Goal: Communication & Community: Answer question/provide support

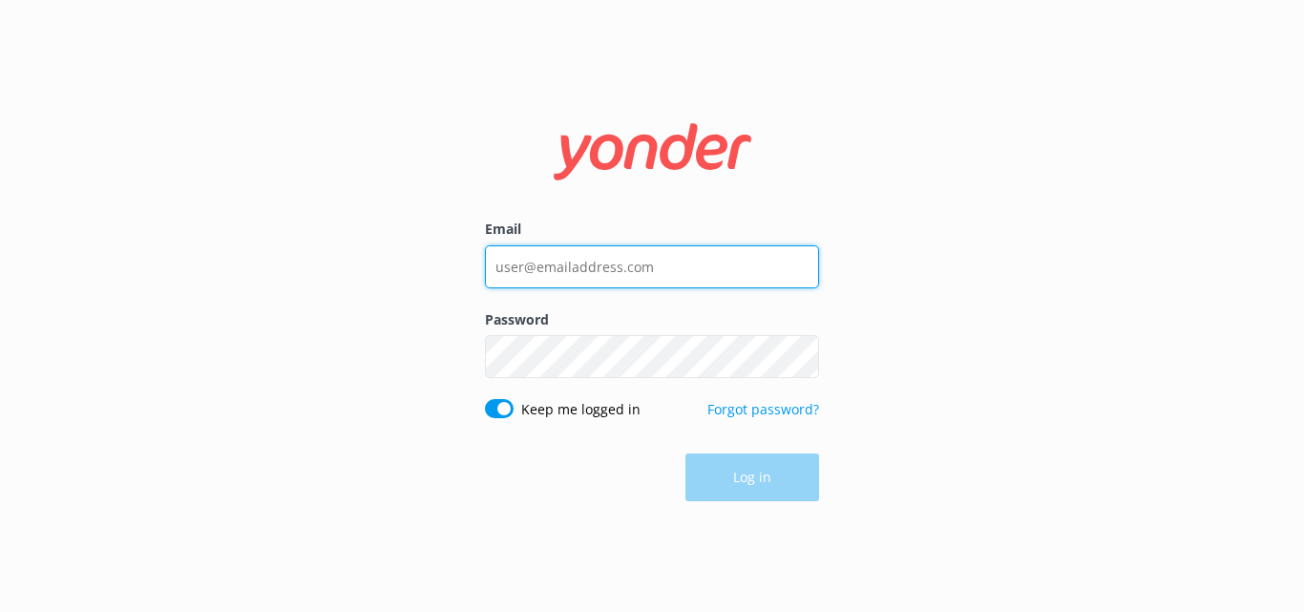
type input "[EMAIL_ADDRESS][DOMAIN_NAME]"
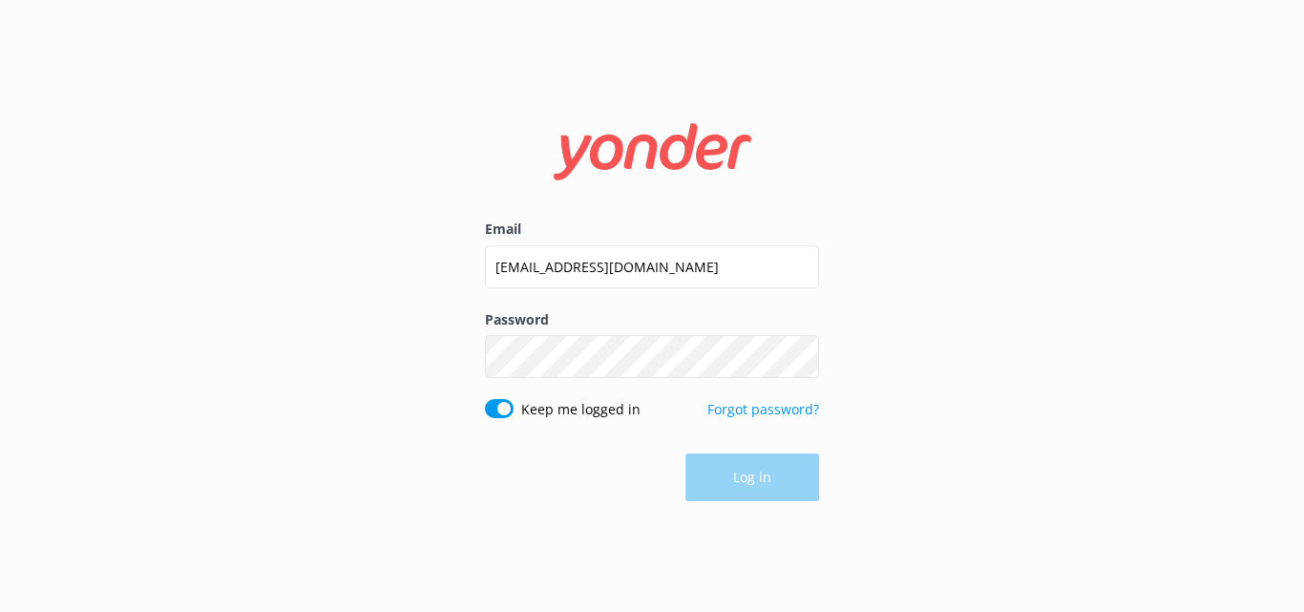
click at [764, 474] on div "Log in" at bounding box center [652, 477] width 334 height 48
click at [749, 482] on button "Log in" at bounding box center [752, 478] width 134 height 48
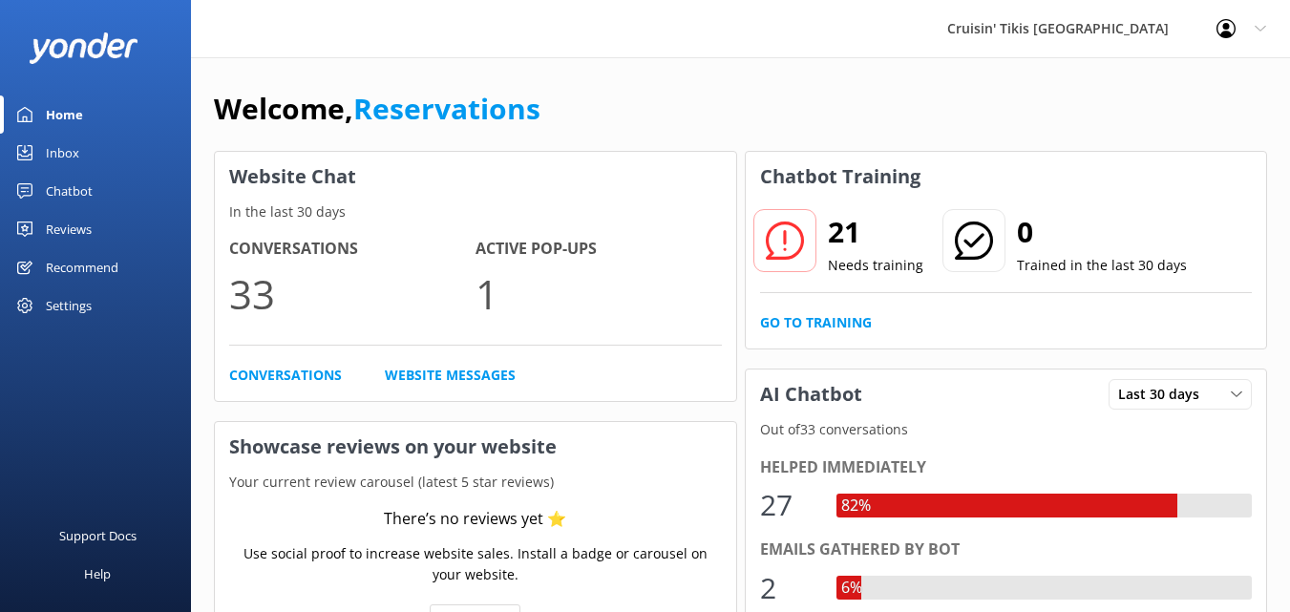
click at [50, 152] on div "Inbox" at bounding box center [62, 153] width 33 height 38
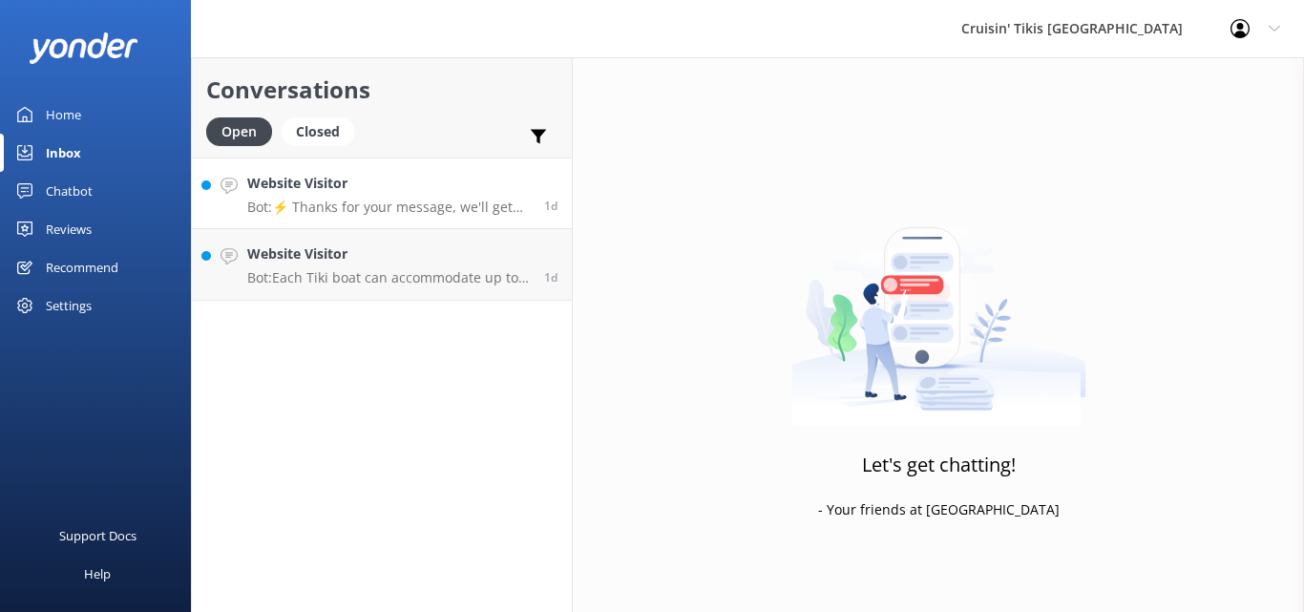
click at [367, 208] on p "Bot: ⚡ Thanks for your message, we'll get back to you as soon as we can. You're…" at bounding box center [388, 207] width 283 height 17
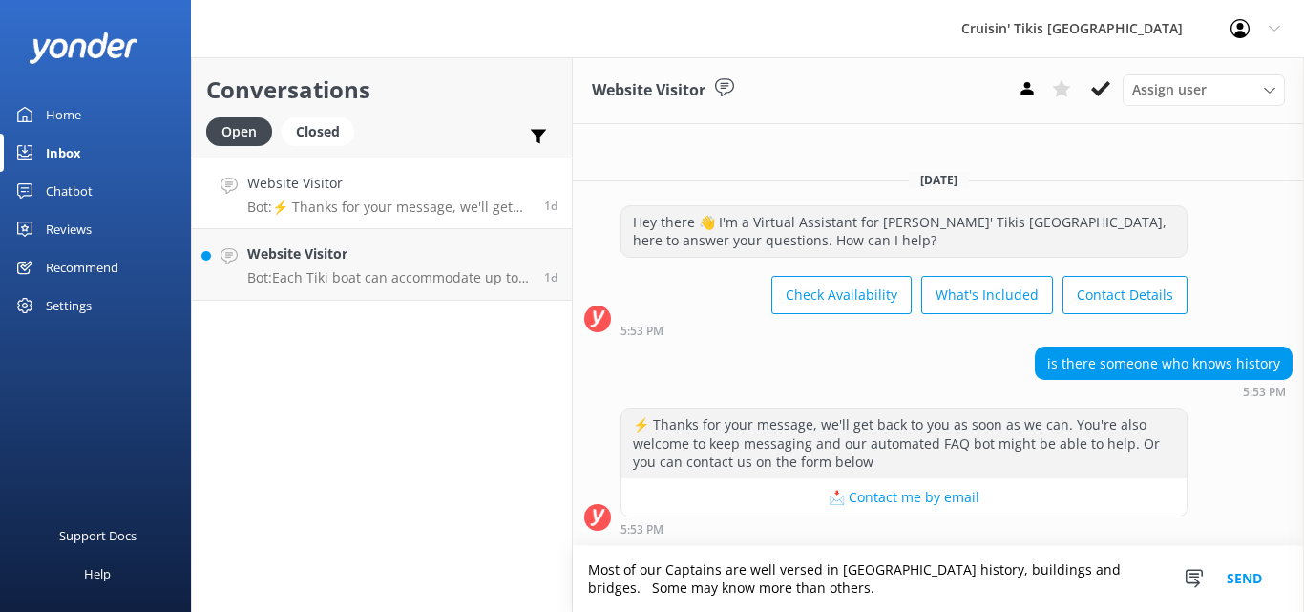
type textarea "Most of our Captains are well versed in [GEOGRAPHIC_DATA] history, buildings an…"
click at [1231, 578] on button "Send" at bounding box center [1245, 579] width 72 height 66
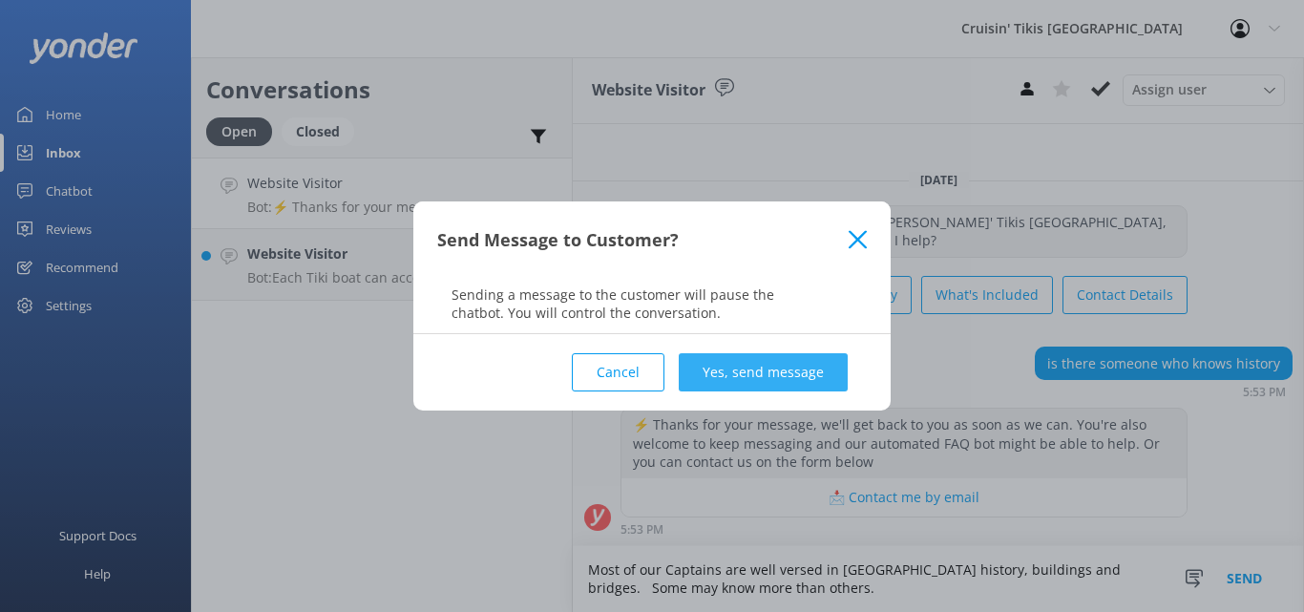
click at [756, 377] on button "Yes, send message" at bounding box center [763, 372] width 169 height 38
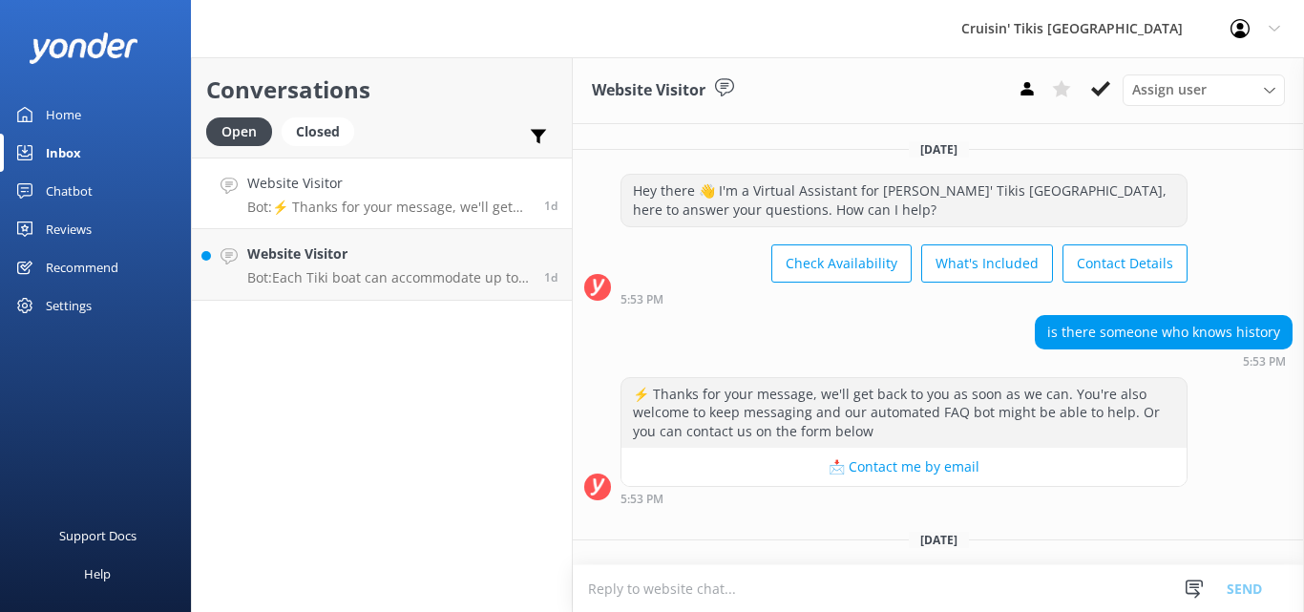
click at [63, 152] on div "Inbox" at bounding box center [63, 153] width 35 height 38
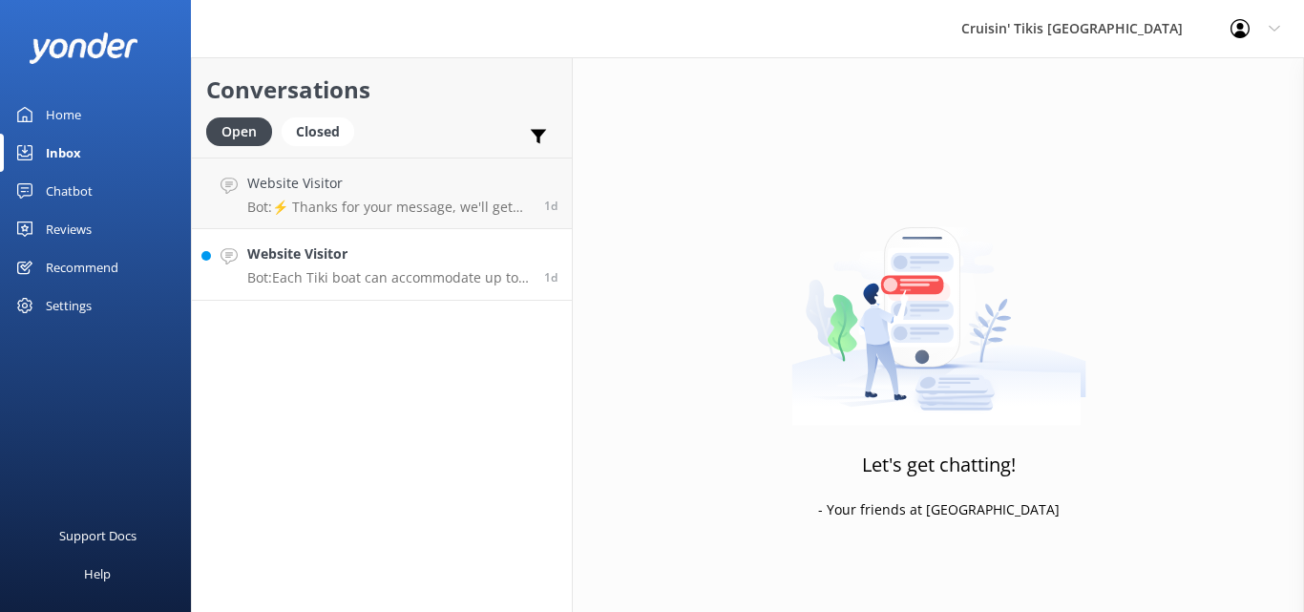
click at [314, 266] on div "Website Visitor Bot: Each Tiki boat can accommodate up to six charter customers…" at bounding box center [388, 264] width 283 height 42
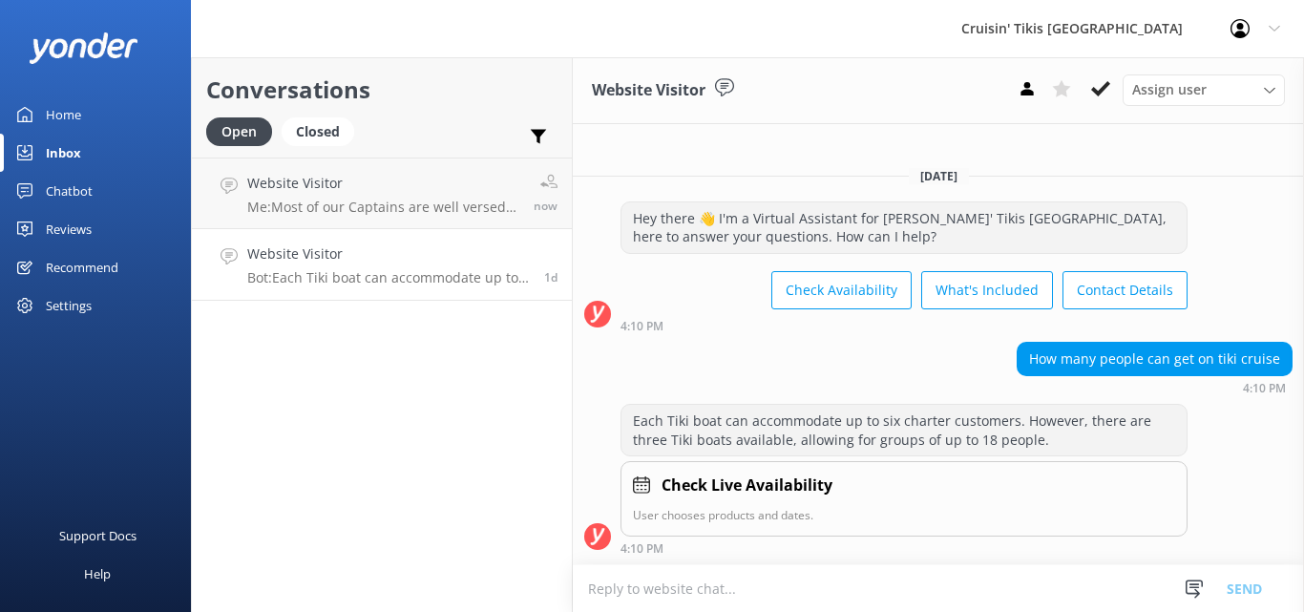
click at [71, 155] on div "Inbox" at bounding box center [63, 153] width 35 height 38
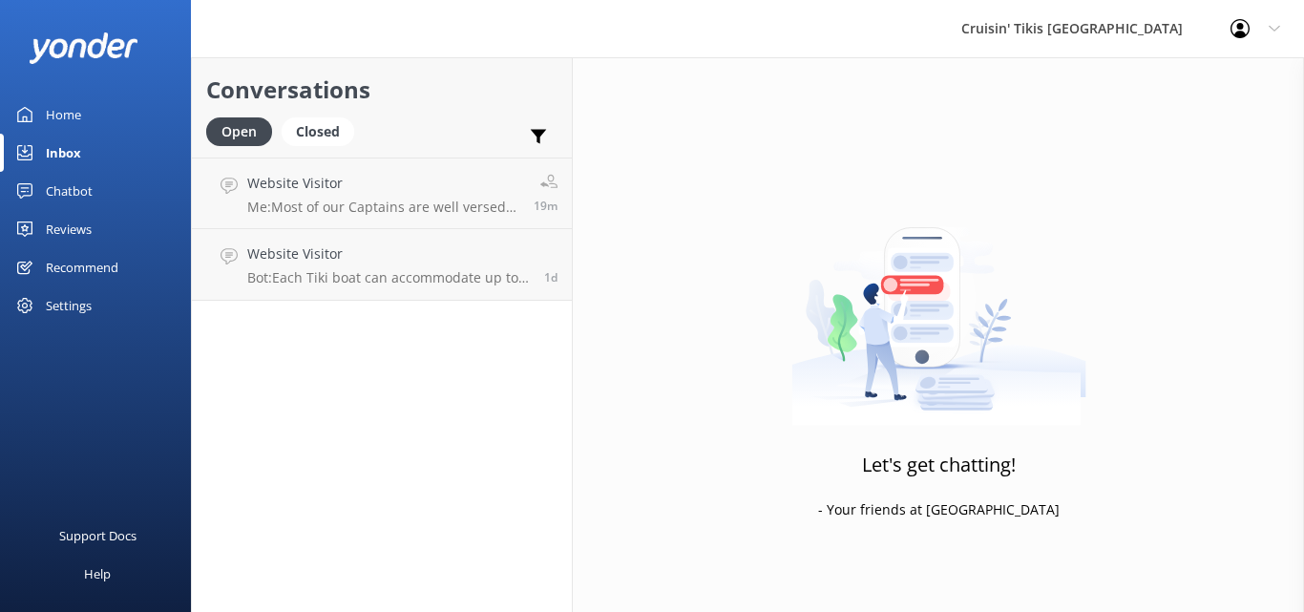
click at [54, 156] on div "Inbox" at bounding box center [63, 153] width 35 height 38
